Goal: Navigation & Orientation: Find specific page/section

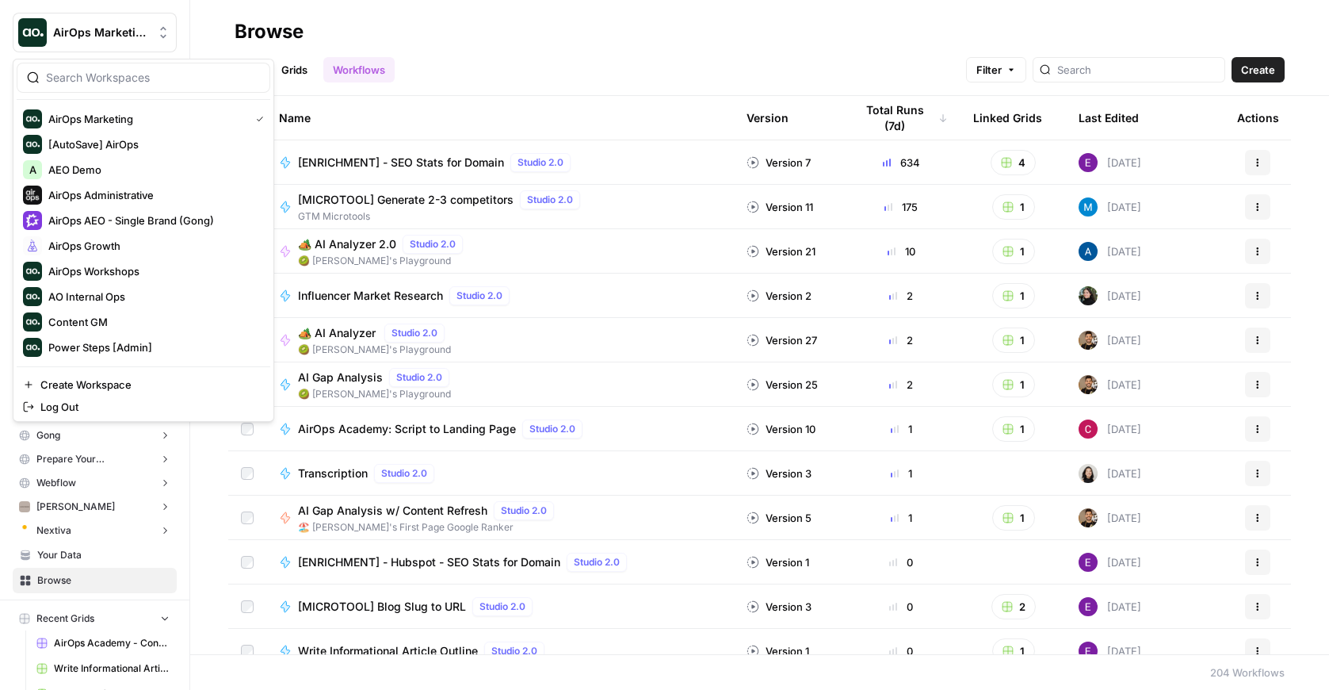
click at [75, 39] on span "AirOps Marketing" at bounding box center [101, 33] width 96 height 16
click at [128, 211] on div "AirOps AEO - Single Brand (Gong)" at bounding box center [143, 220] width 241 height 19
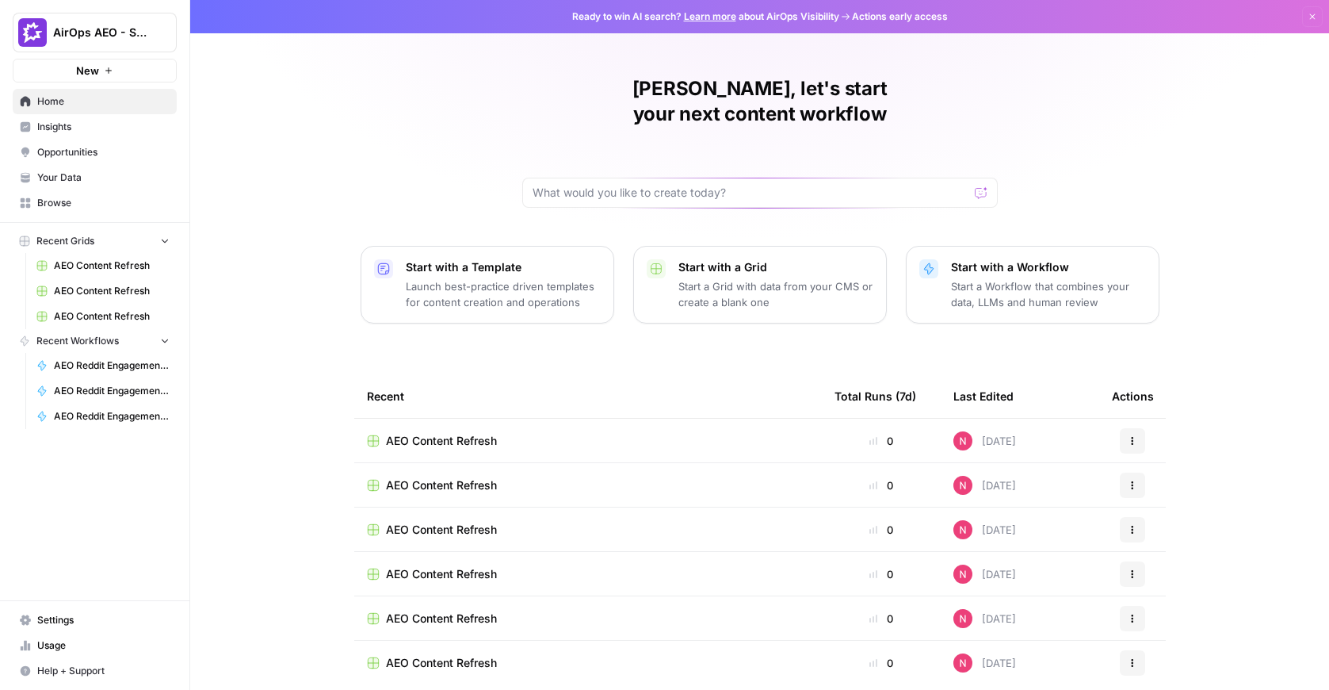
click at [55, 145] on span "Opportunities" at bounding box center [103, 152] width 132 height 14
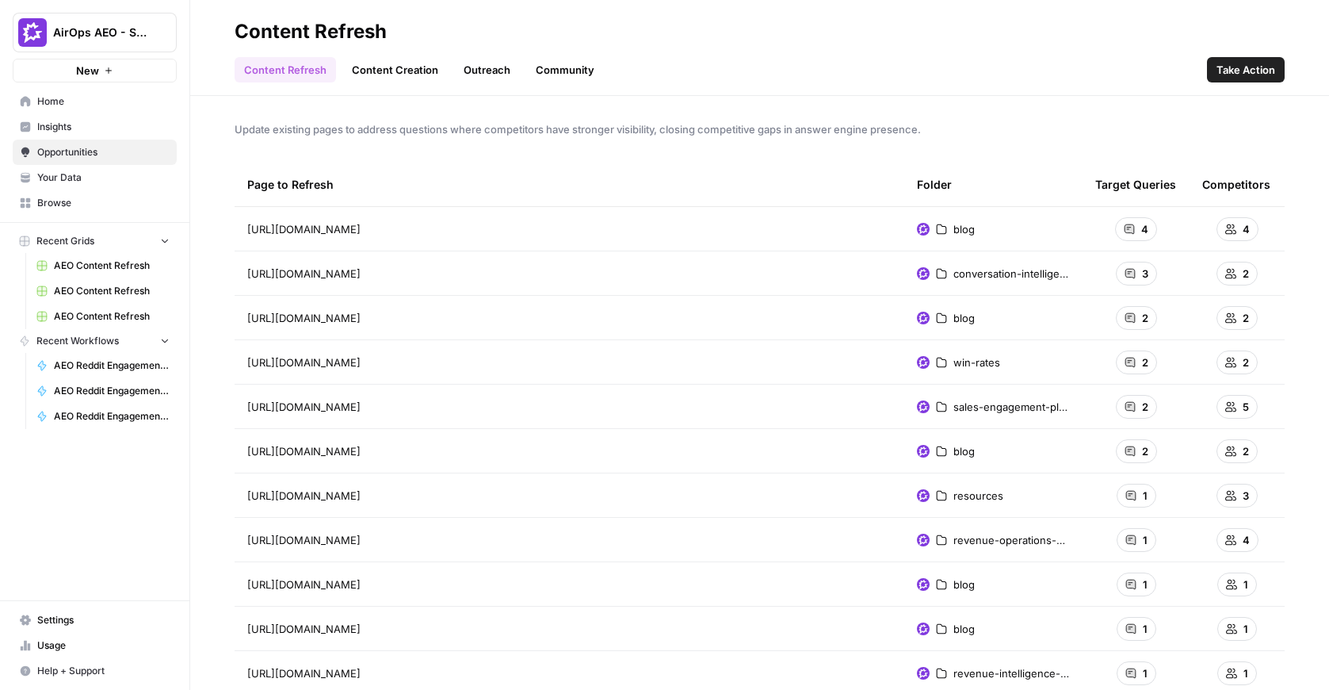
click at [78, 134] on link "Insights" at bounding box center [95, 126] width 164 height 25
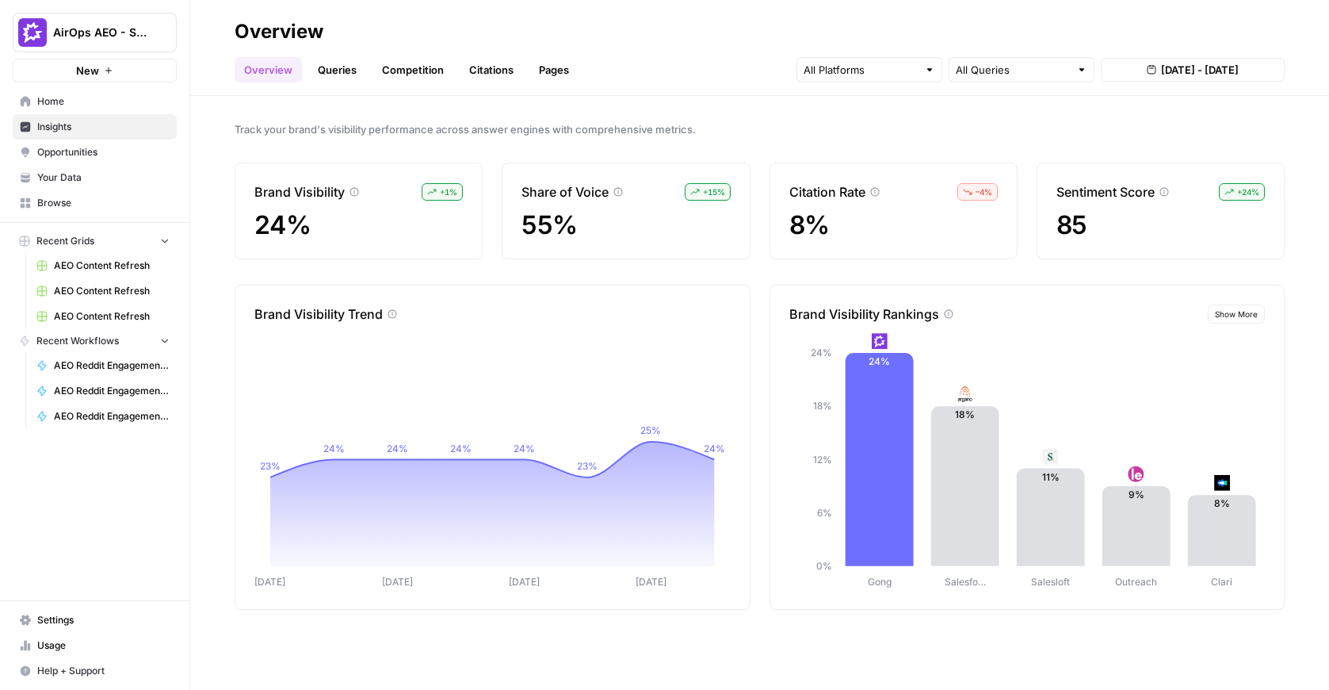
click at [121, 157] on span "Opportunities" at bounding box center [103, 152] width 132 height 14
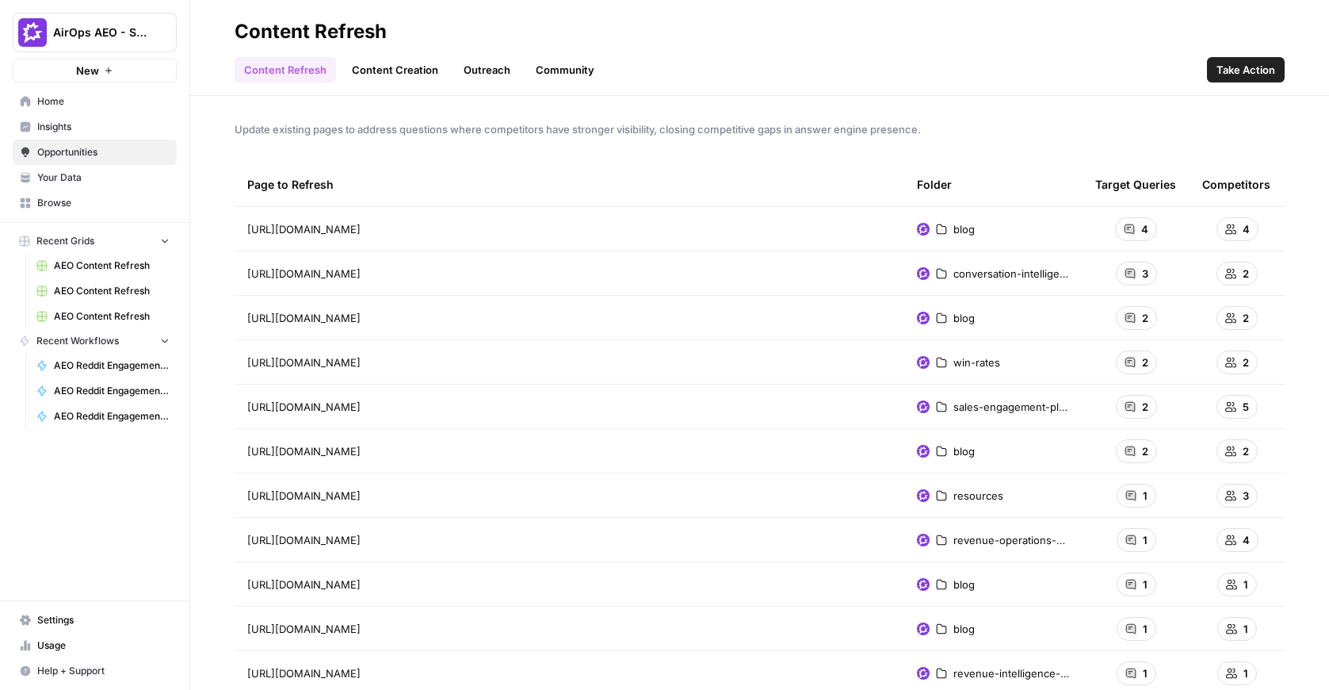
click at [1249, 74] on span "Take Action" at bounding box center [1246, 70] width 59 height 16
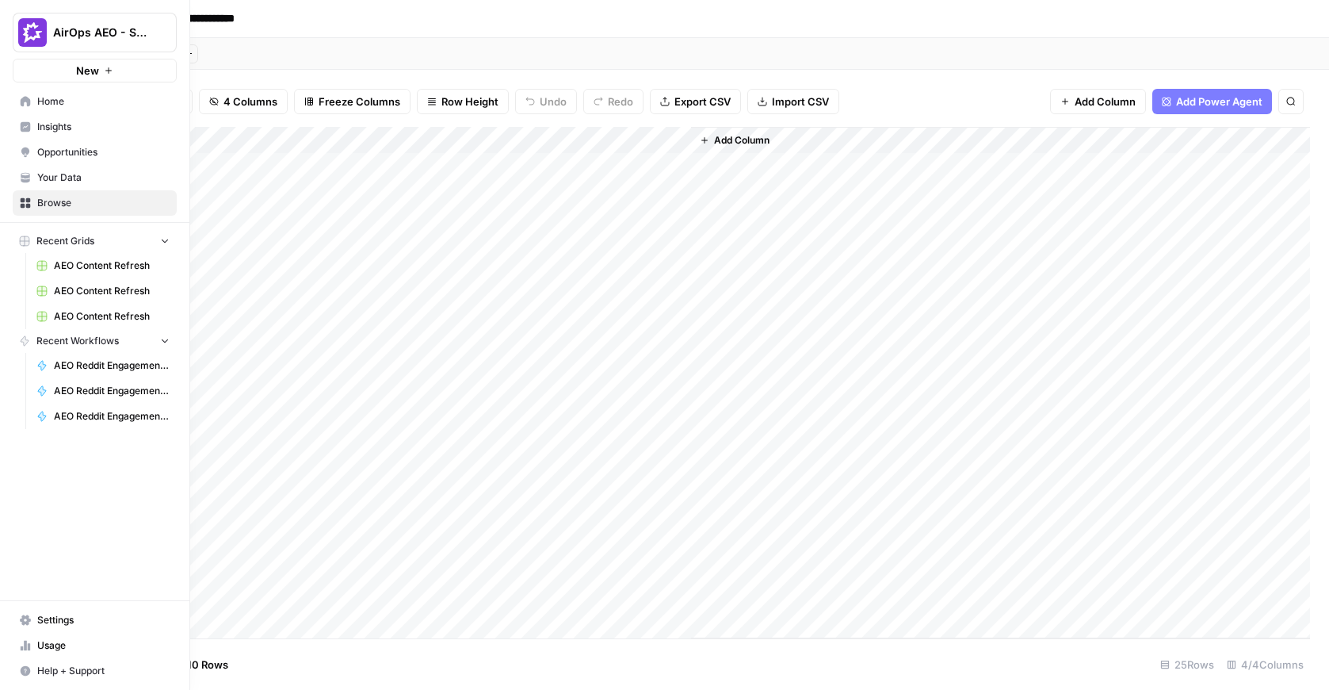
click at [42, 34] on img "Workspace: AirOps AEO - Single Brand (Gong)" at bounding box center [32, 32] width 29 height 29
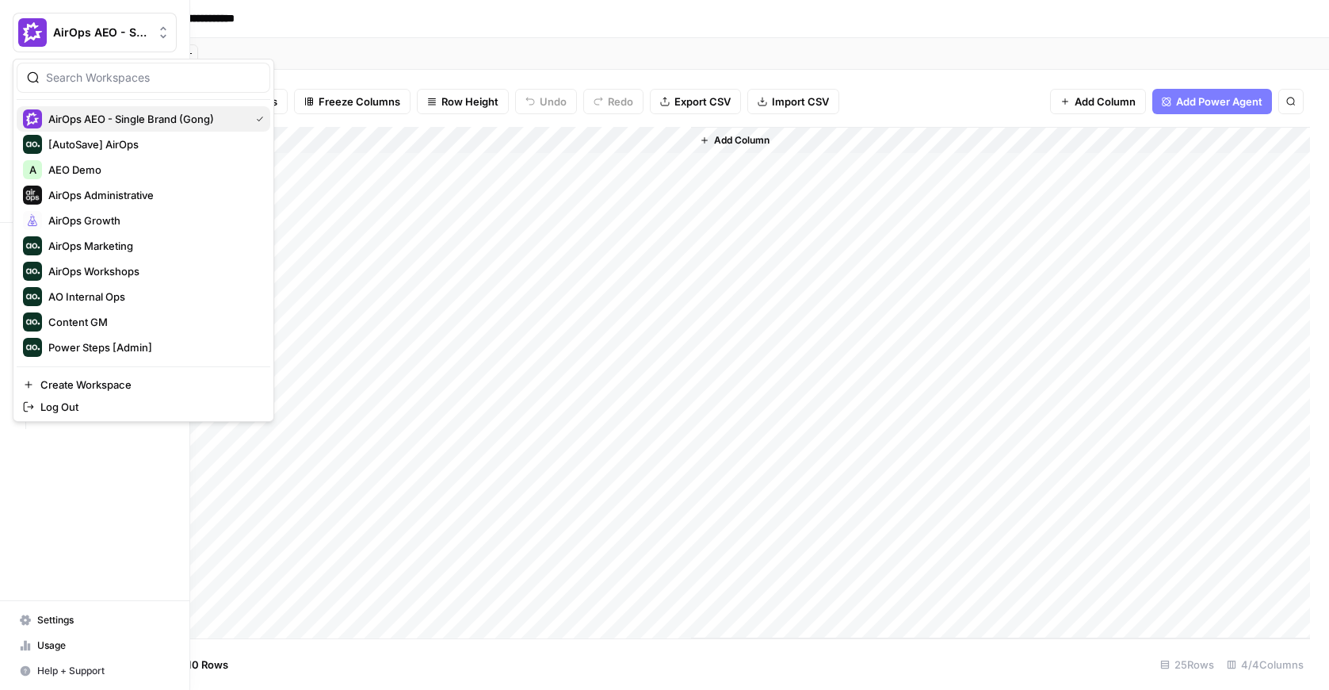
click at [55, 117] on span "AirOps AEO - Single Brand (Gong)" at bounding box center [145, 119] width 195 height 16
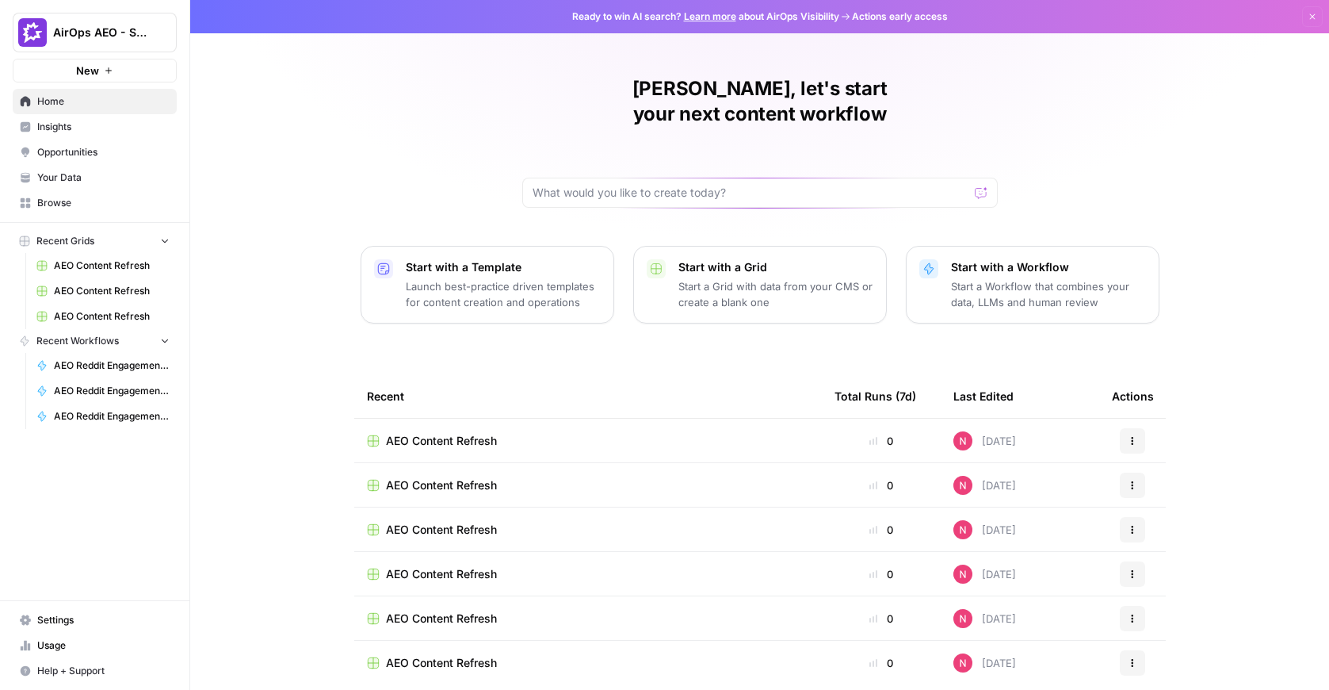
click at [60, 105] on span "Home" at bounding box center [103, 101] width 132 height 14
